Goal: Information Seeking & Learning: Learn about a topic

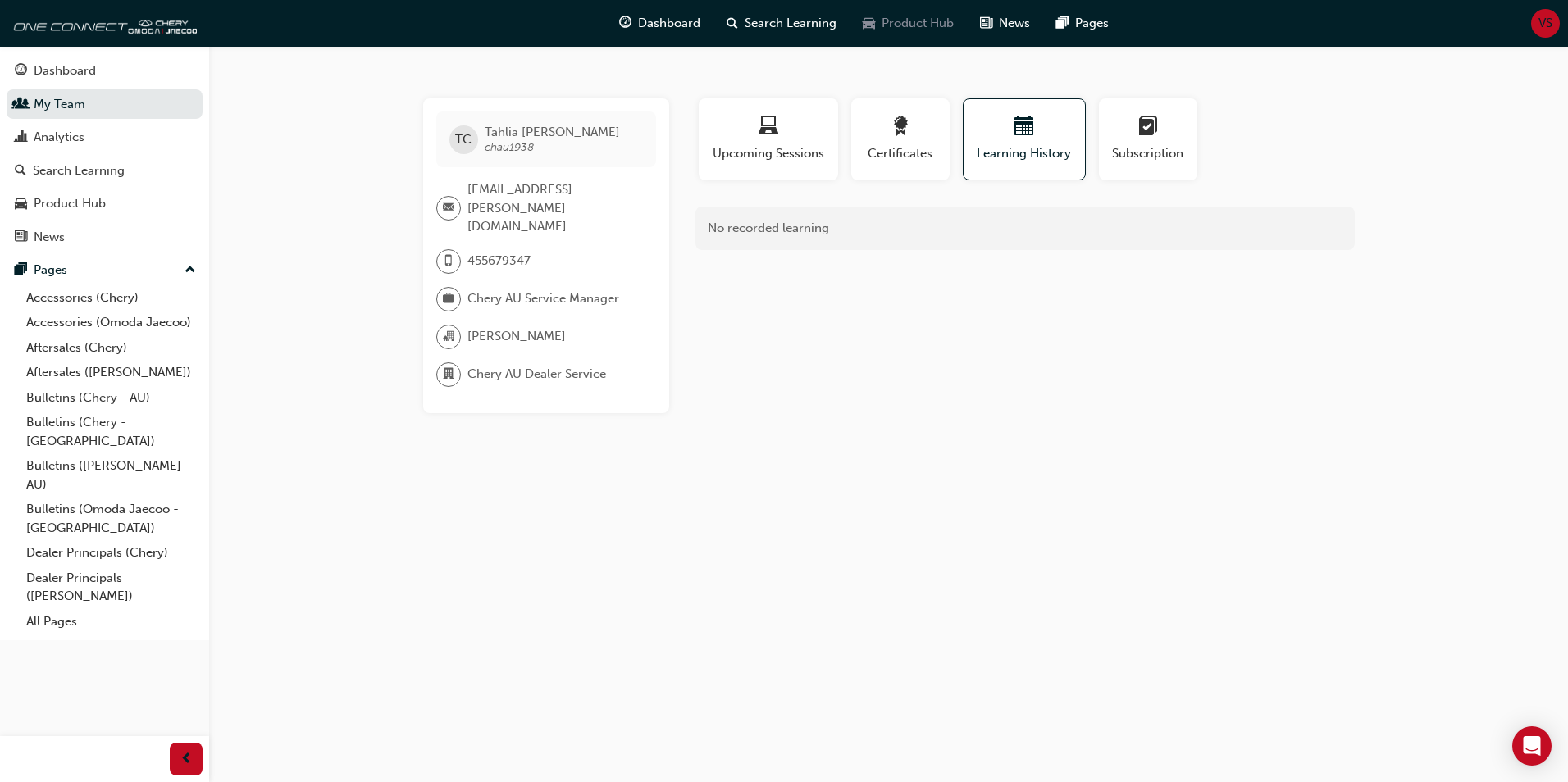
click at [895, 28] on span "Product Hub" at bounding box center [917, 23] width 72 height 19
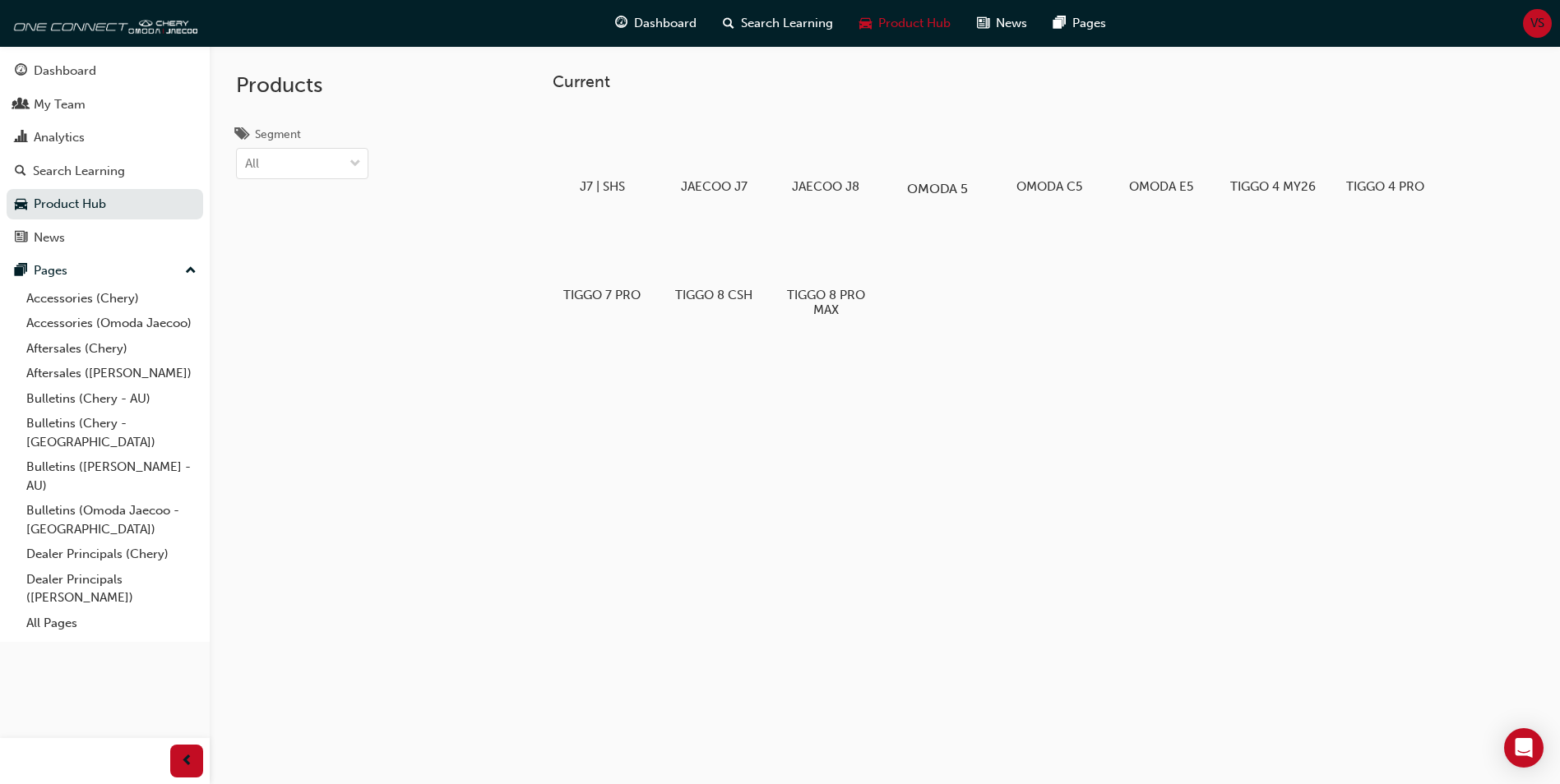
click at [948, 156] on div at bounding box center [938, 141] width 91 height 66
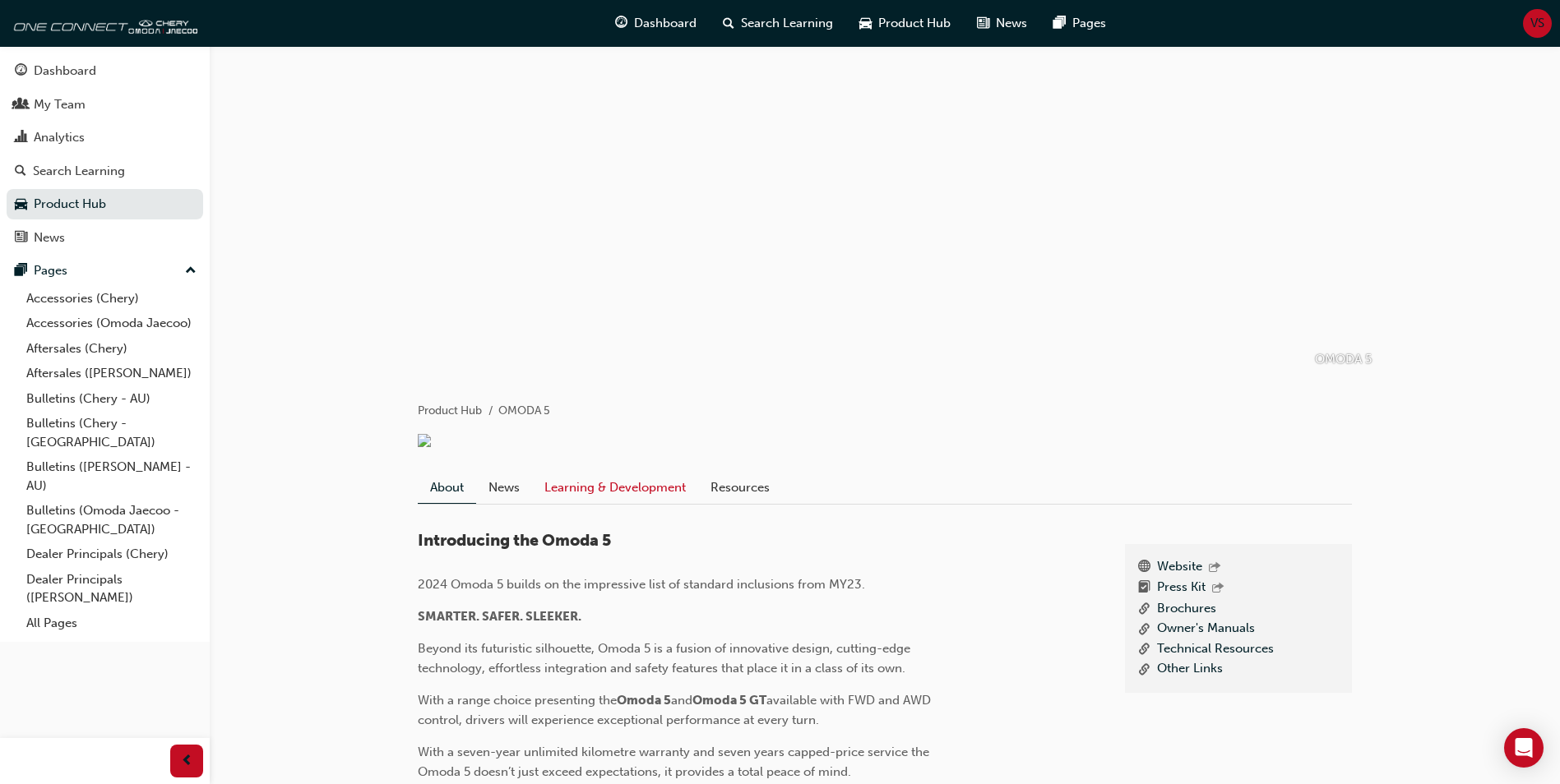
click at [629, 501] on link "Learning & Development" at bounding box center [615, 487] width 166 height 32
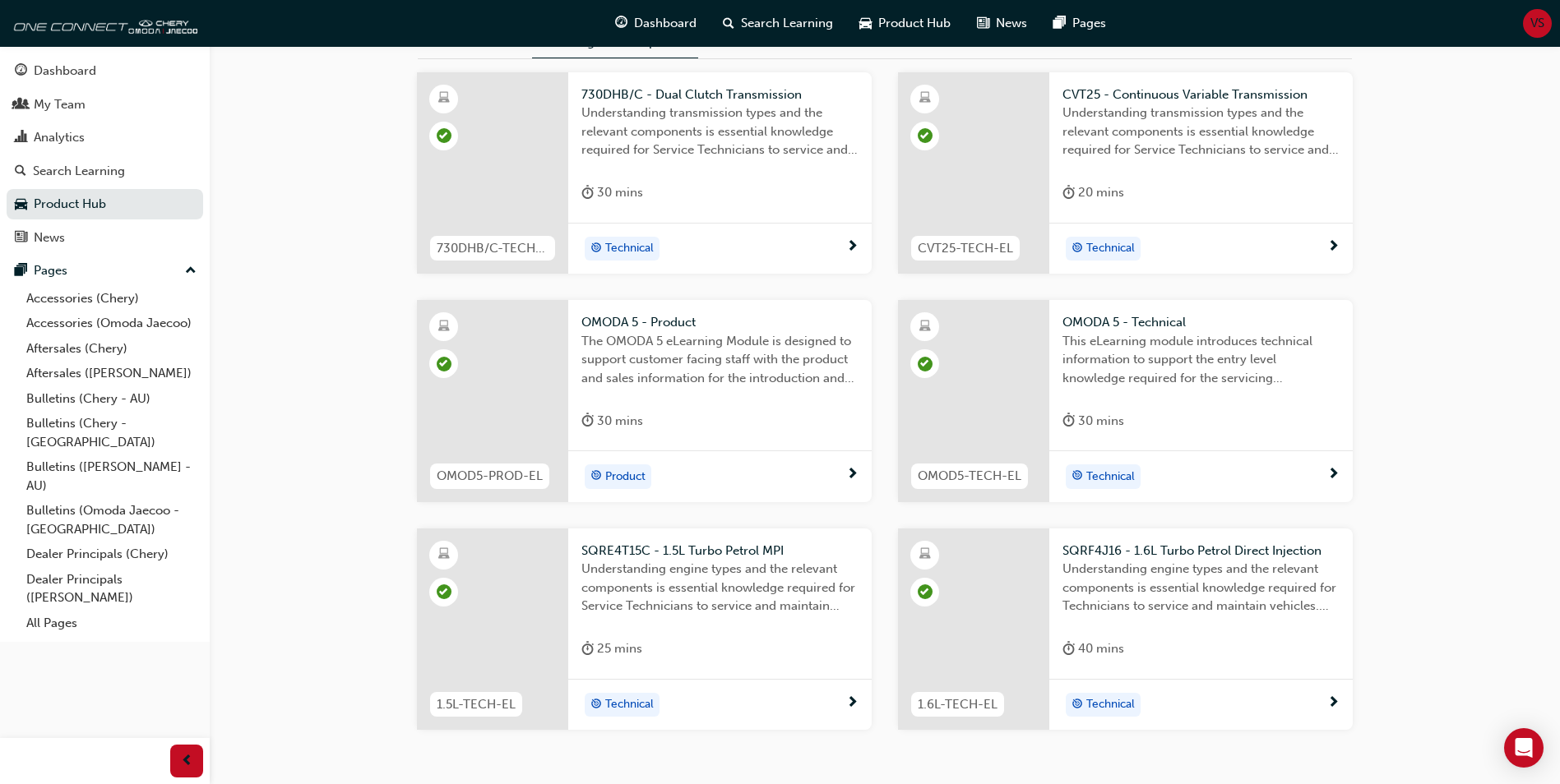
scroll to position [531, 0]
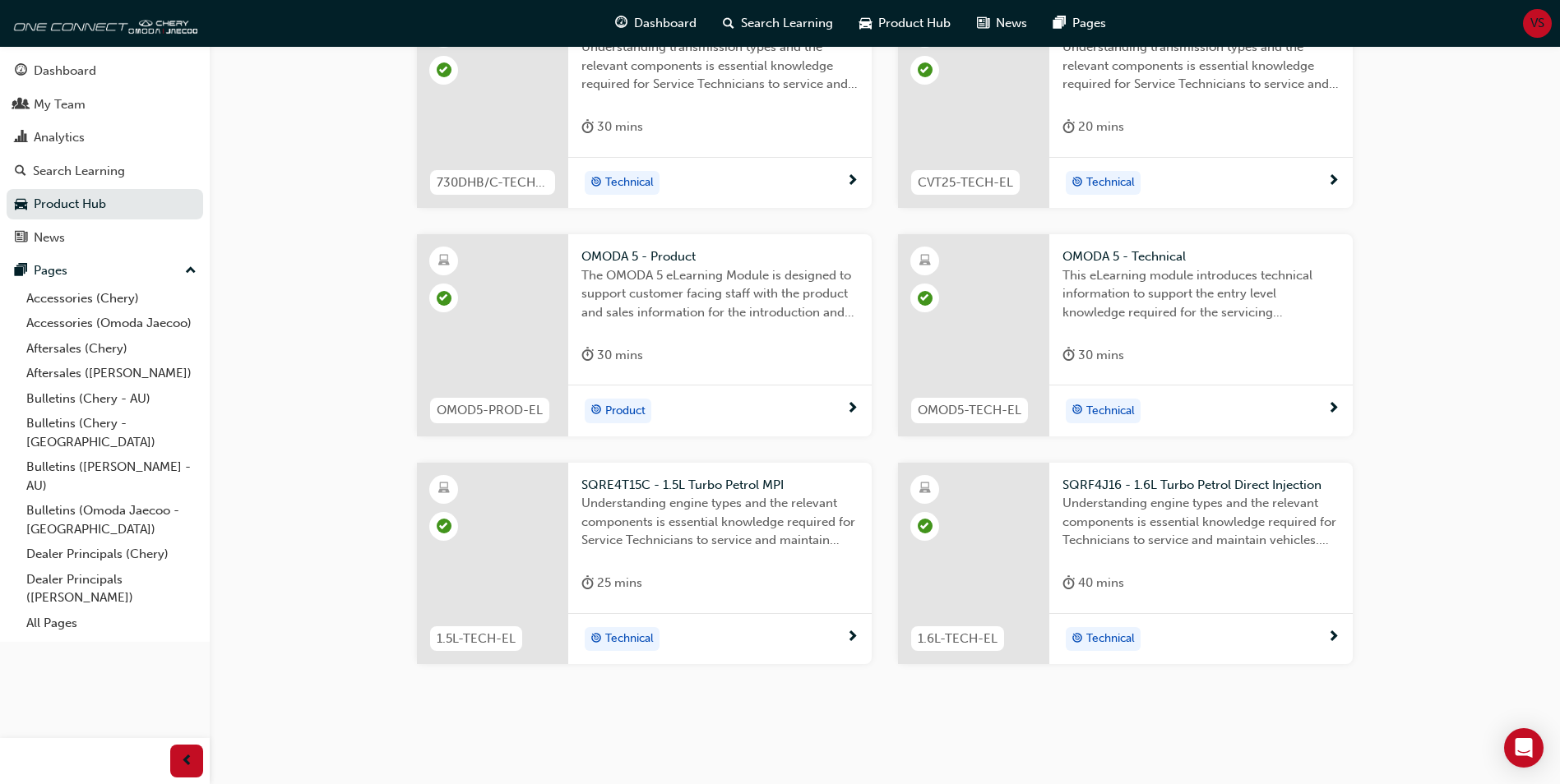
click at [689, 487] on span "SQRE4T15C - 1.5L Turbo Petrol MPI" at bounding box center [720, 485] width 277 height 19
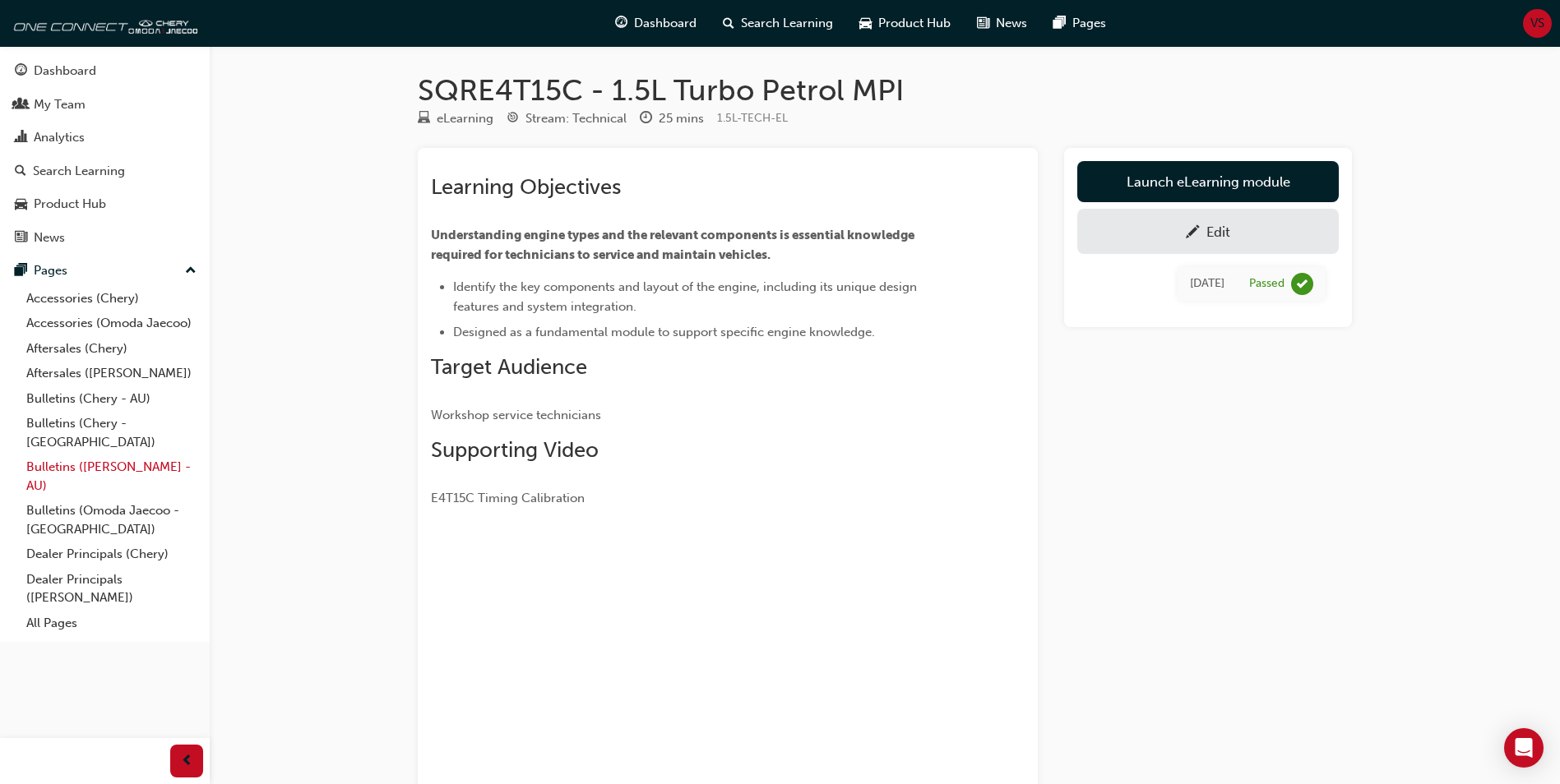
click at [60, 456] on link "Bulletins ([PERSON_NAME] - AU)" at bounding box center [111, 476] width 183 height 43
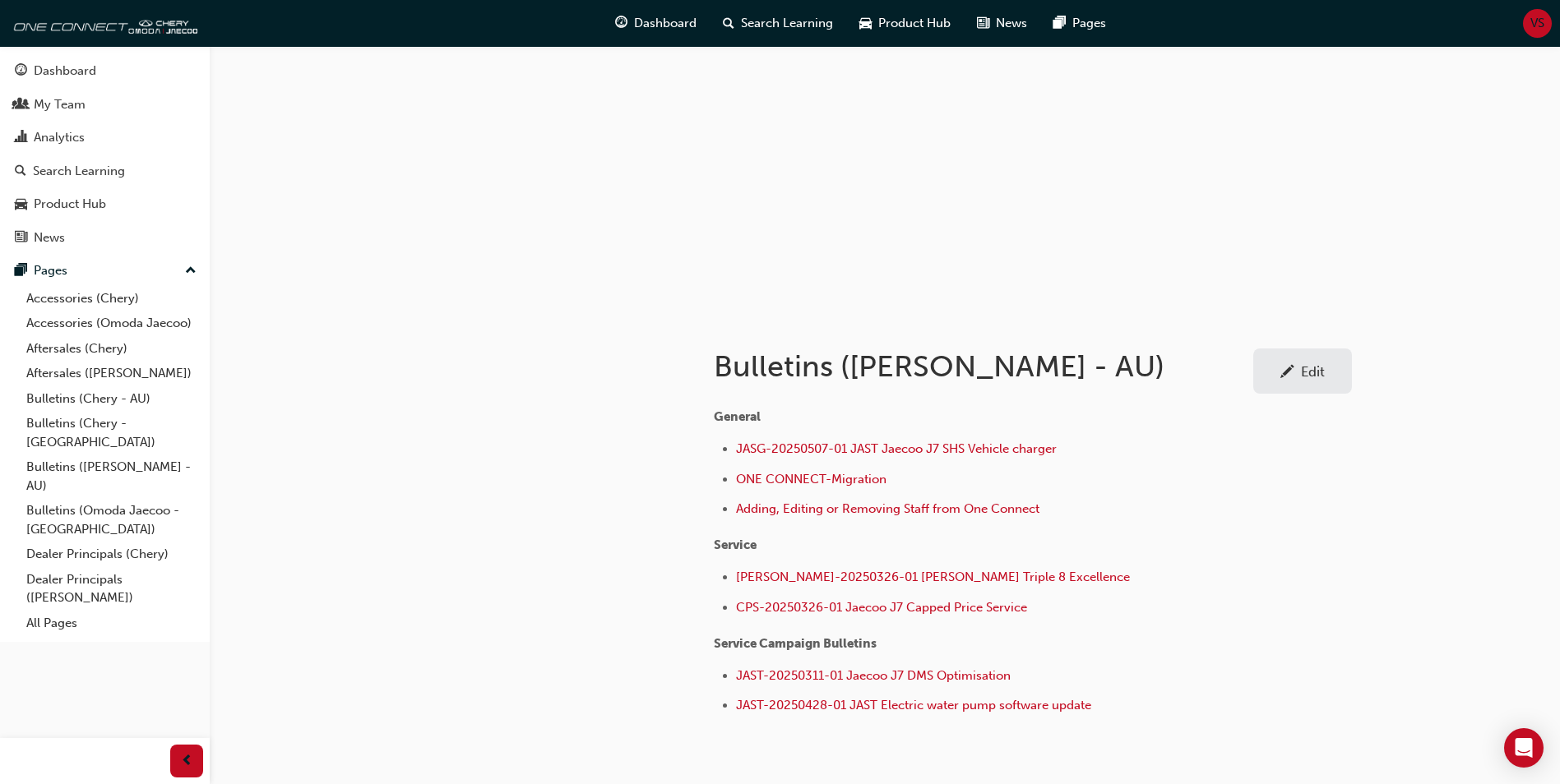
scroll to position [153, 0]
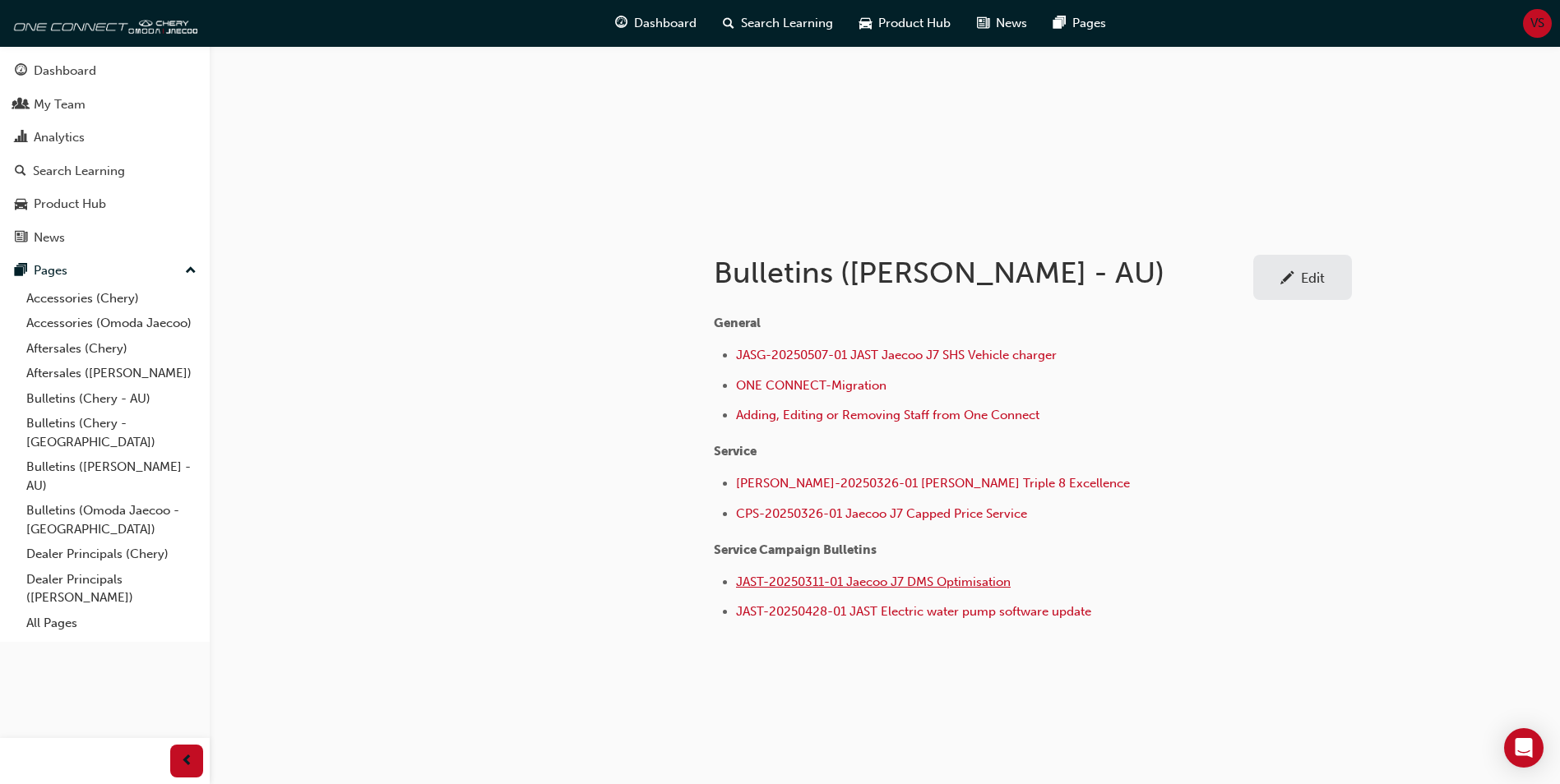
click at [957, 579] on span "JAST-20250311-01 Jaecoo J7 DMS Optimisation" at bounding box center [873, 582] width 275 height 14
